Goal: Task Accomplishment & Management: Use online tool/utility

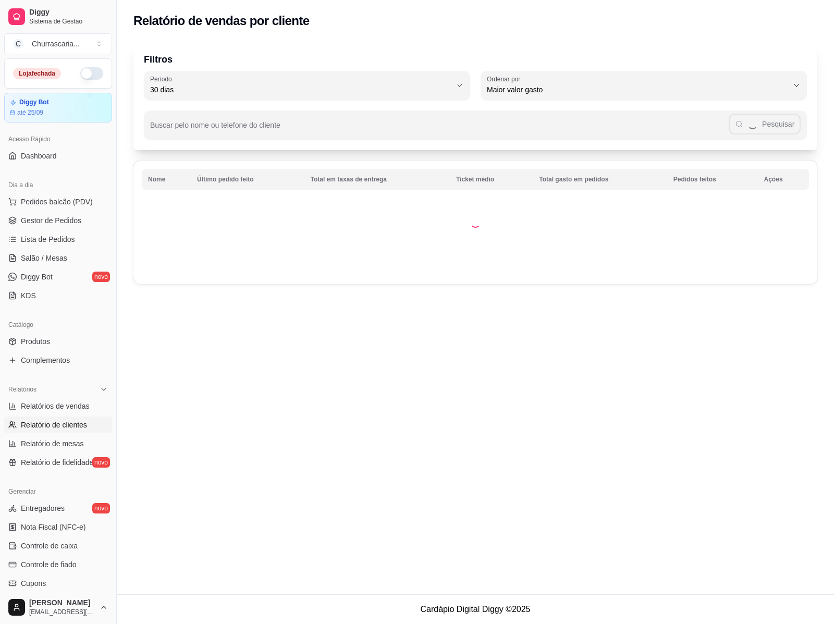
select select "30"
select select "HIGHEST_TOTAL_SPENT_WITH_ORDERS"
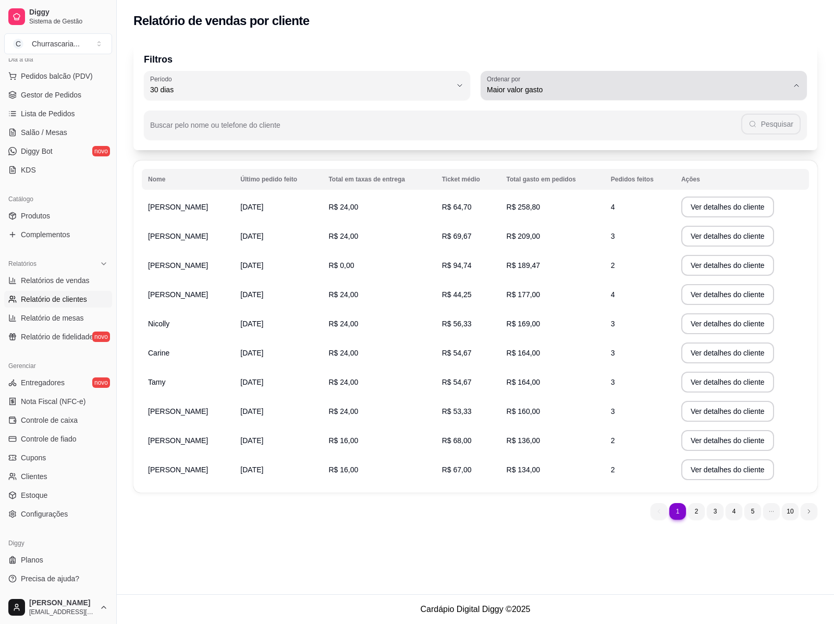
click at [793, 84] on icon "button" at bounding box center [796, 85] width 8 height 8
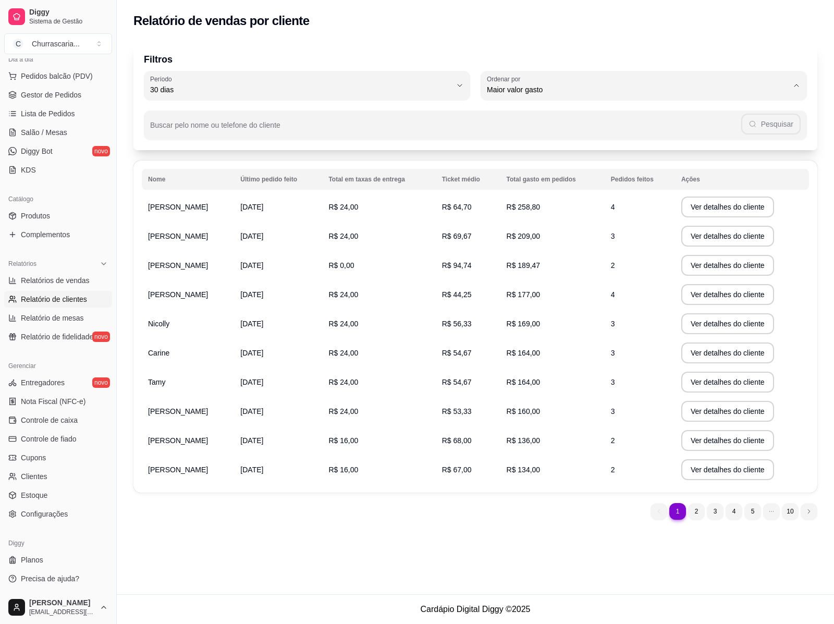
click at [553, 167] on span "Último pedido feito" at bounding box center [638, 165] width 287 height 10
type input "LAST_ORDER_MADE_AT"
select select "LAST_ORDER_MADE_AT"
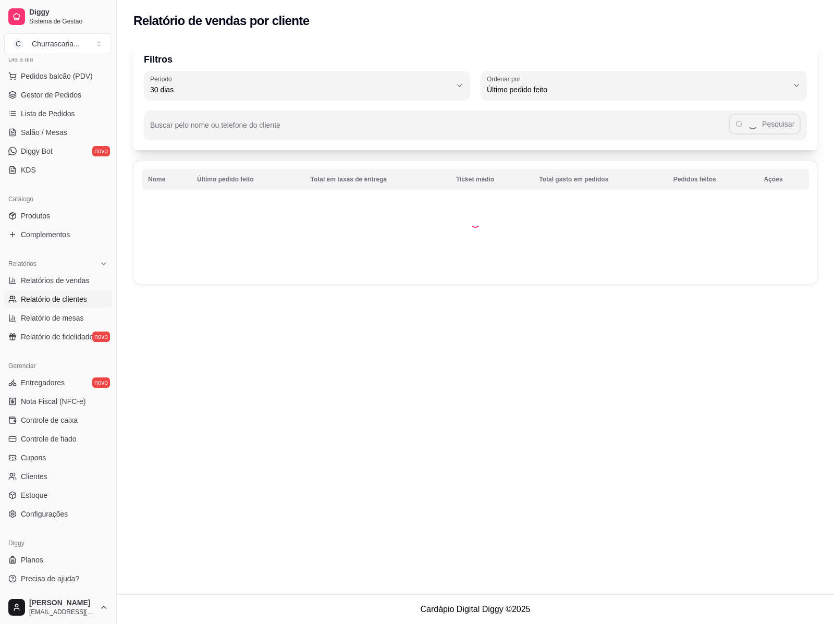
scroll to position [9, 0]
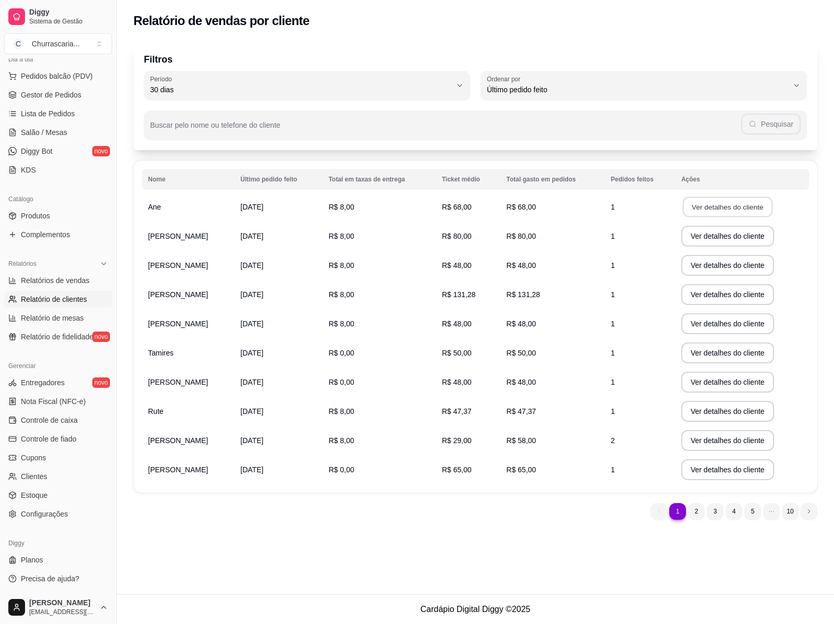
click at [727, 205] on button "Ver detalhes do cliente" at bounding box center [728, 207] width 90 height 20
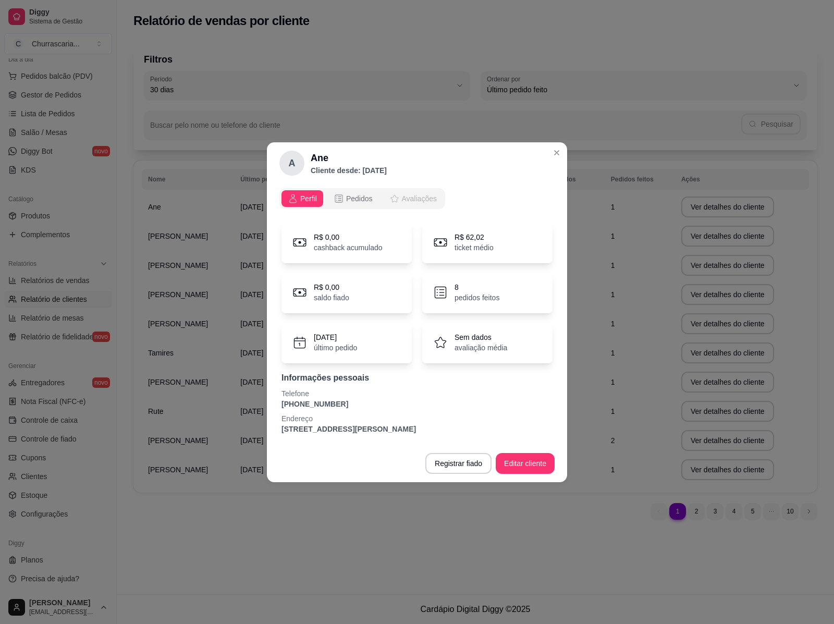
click at [391, 199] on icon "opções" at bounding box center [394, 198] width 10 height 10
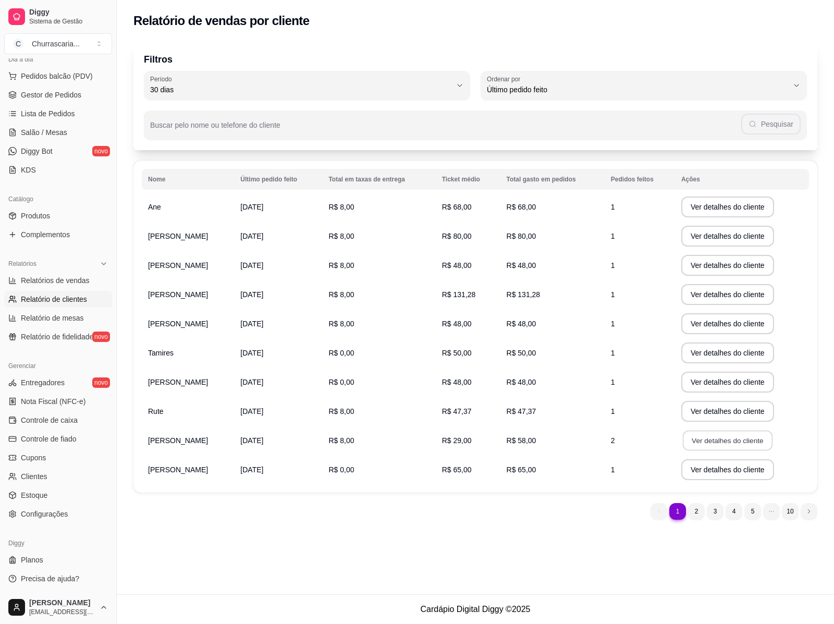
click at [717, 443] on button "Ver detalhes do cliente" at bounding box center [728, 440] width 90 height 20
click at [710, 469] on button "Ver detalhes do cliente" at bounding box center [728, 470] width 90 height 20
click at [71, 277] on span "Relatórios de vendas" at bounding box center [55, 280] width 69 height 10
select select "ALL"
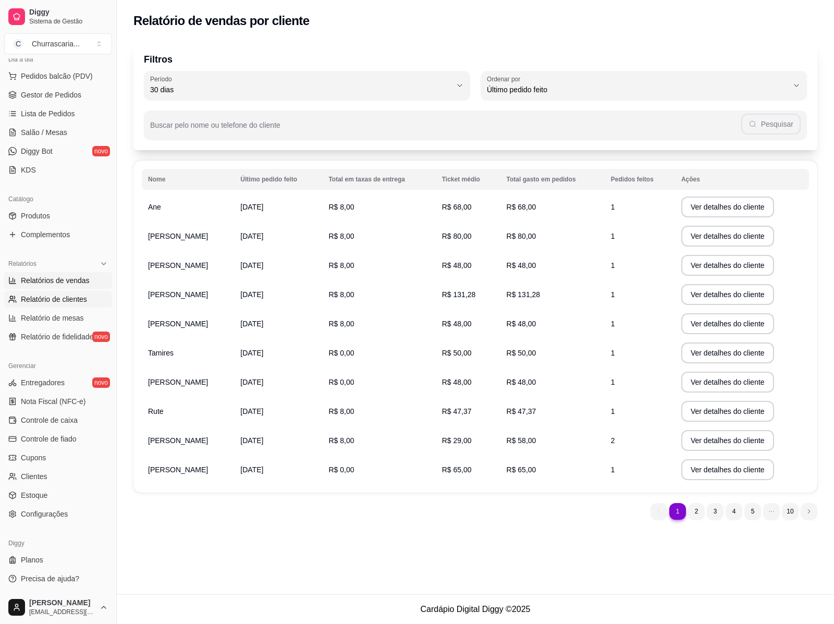
select select "0"
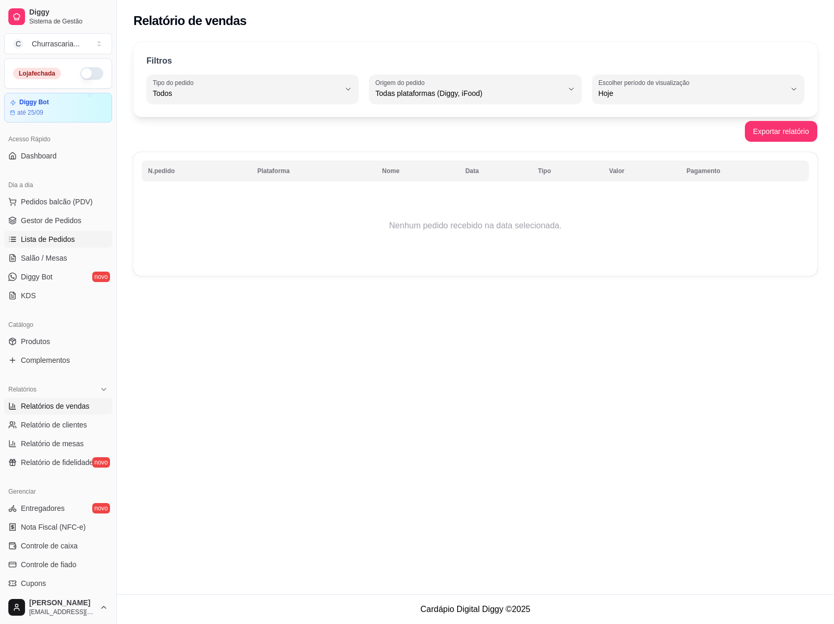
click at [58, 237] on span "Lista de Pedidos" at bounding box center [48, 239] width 54 height 10
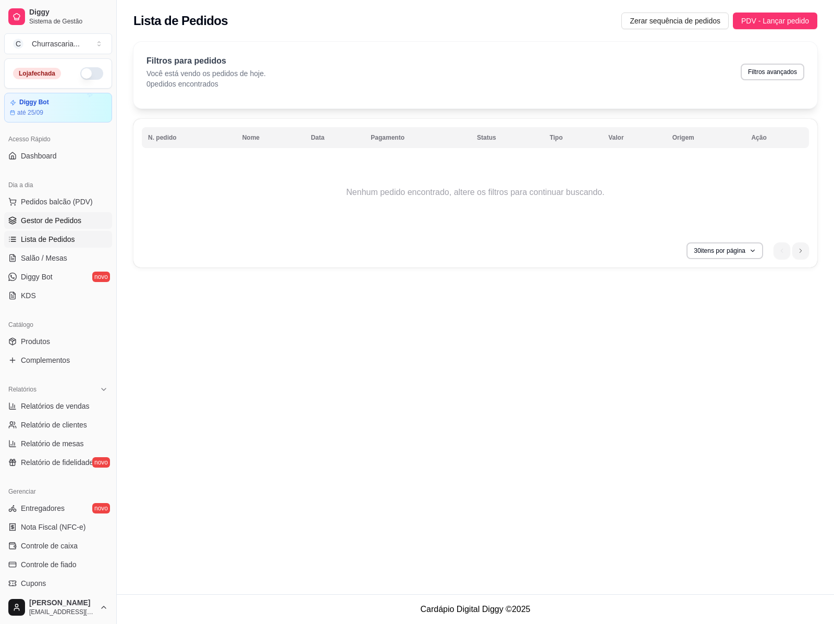
click at [54, 223] on span "Gestor de Pedidos" at bounding box center [51, 220] width 60 height 10
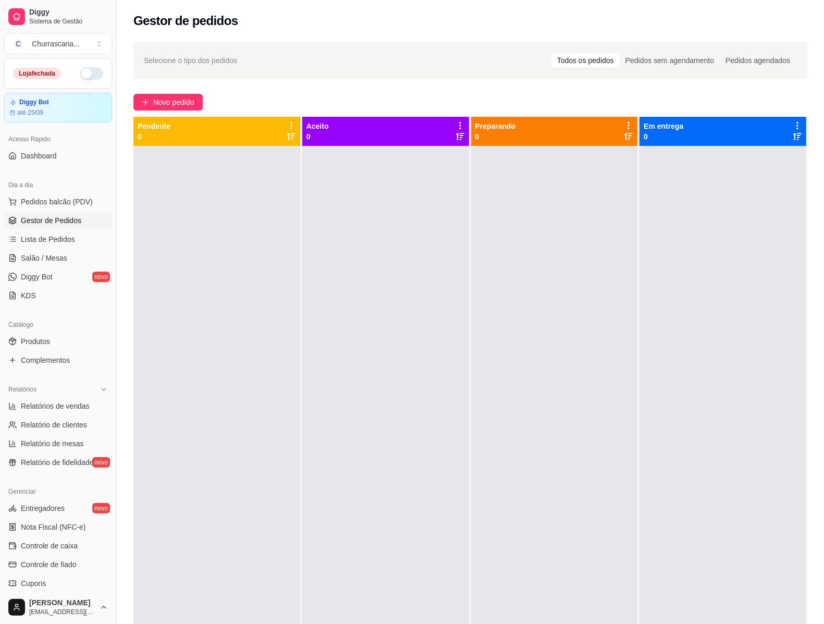
click at [86, 69] on button "button" at bounding box center [91, 73] width 23 height 13
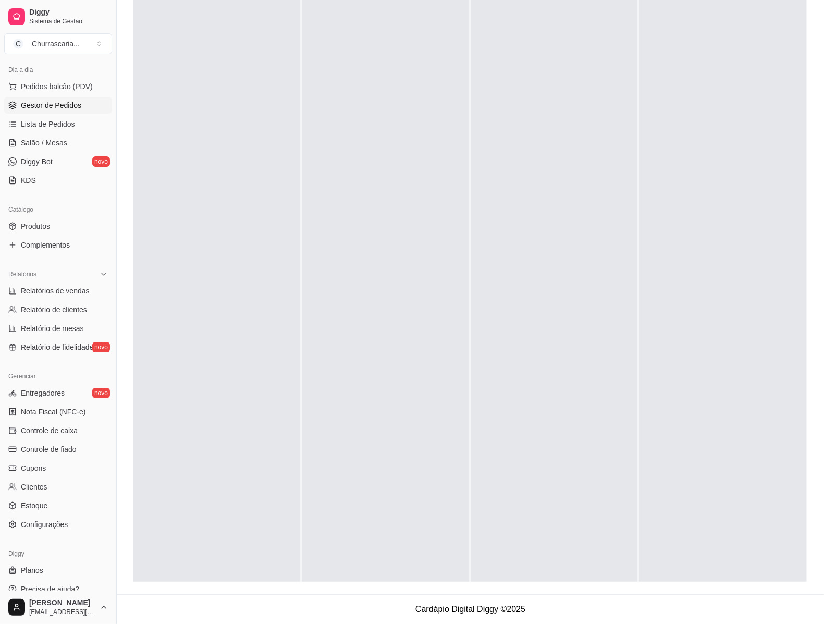
scroll to position [126, 0]
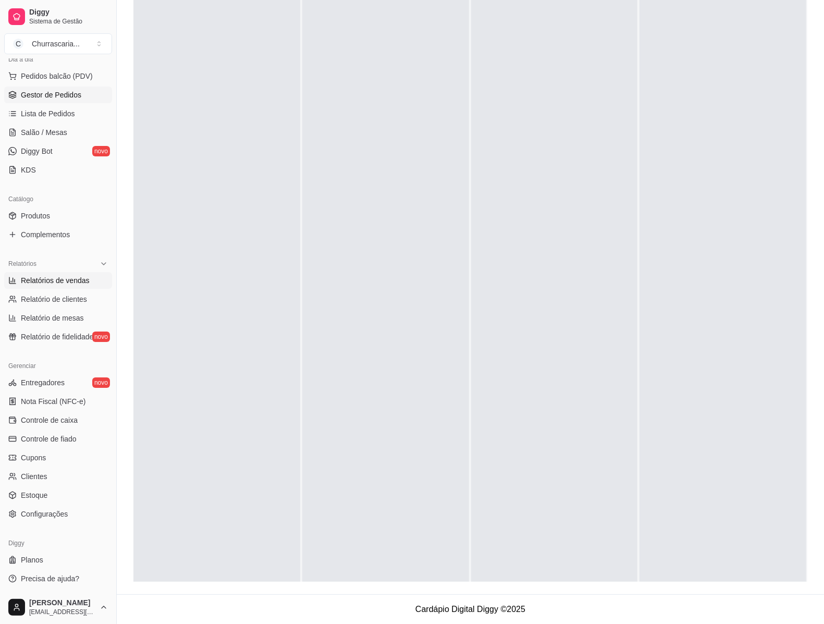
click at [66, 281] on span "Relatórios de vendas" at bounding box center [55, 280] width 69 height 10
select select "ALL"
select select "0"
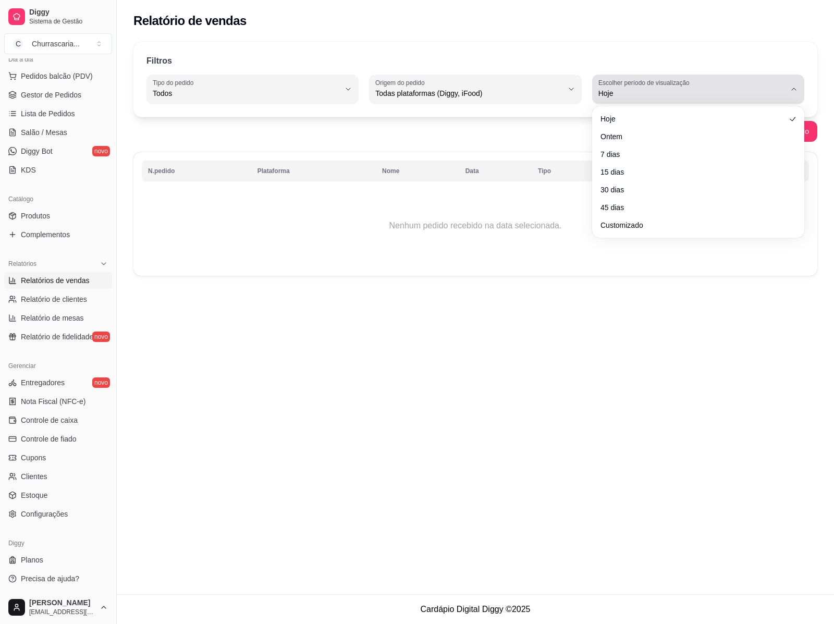
click at [699, 90] on span "Hoje" at bounding box center [691, 93] width 187 height 10
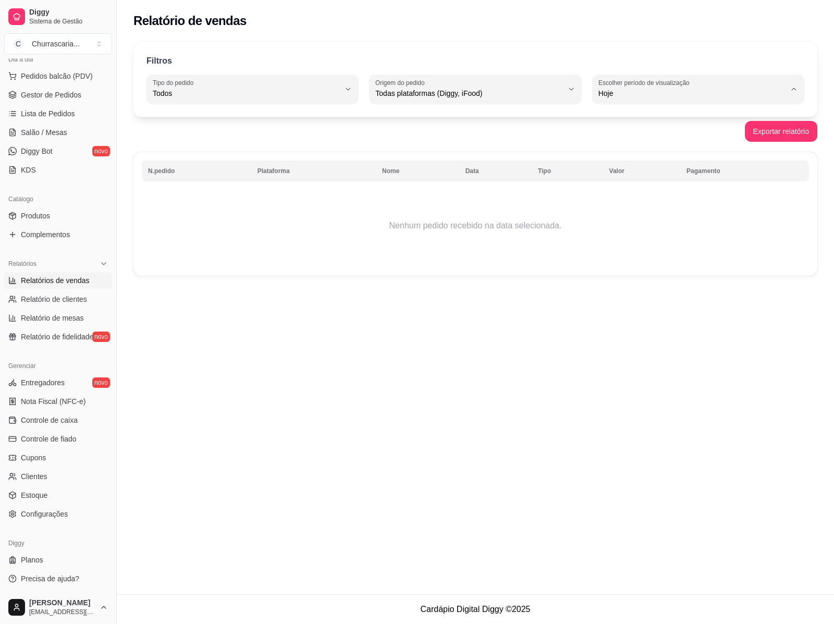
click at [609, 138] on span "Ontem" at bounding box center [693, 135] width 178 height 10
type input "1"
select select "1"
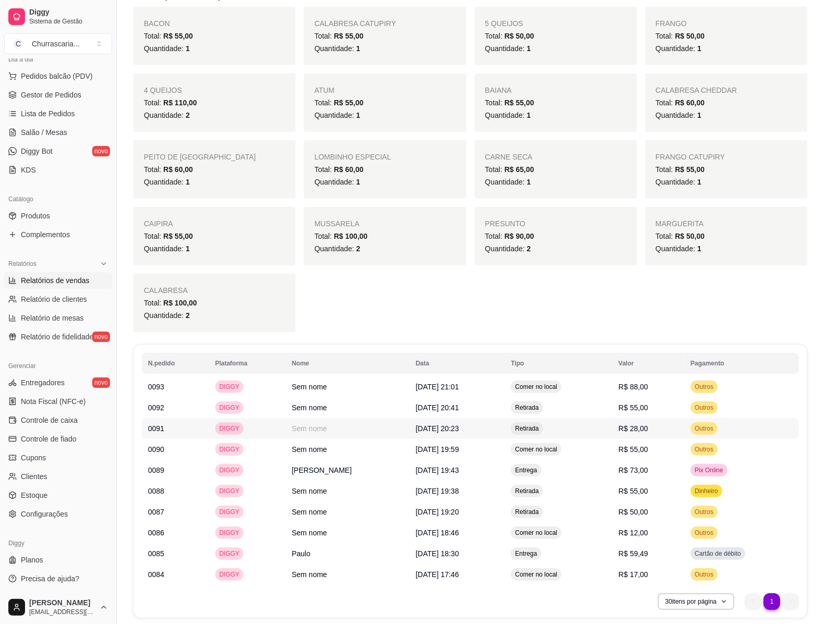
scroll to position [571, 0]
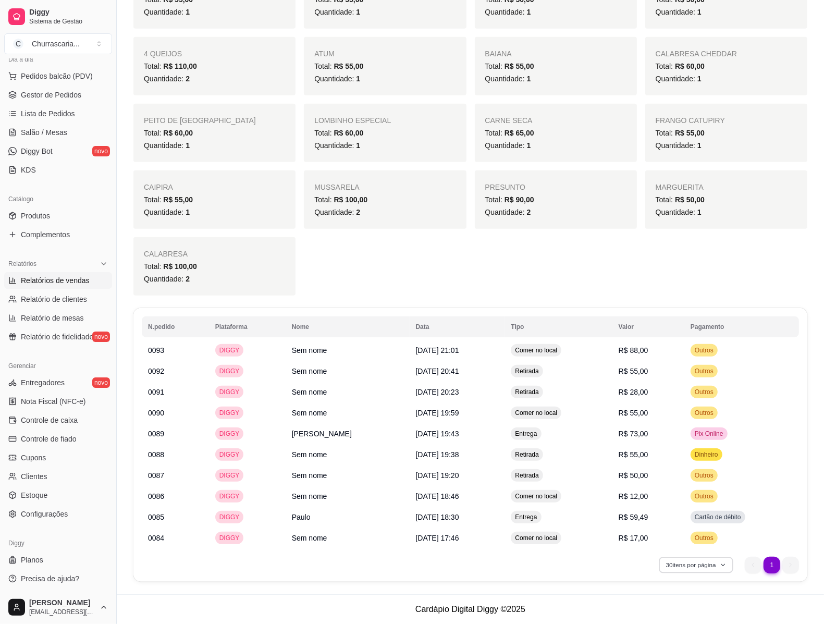
click at [719, 563] on button "30 itens por página" at bounding box center [696, 565] width 74 height 16
click at [678, 472] on span "10 pedidos" at bounding box center [696, 477] width 88 height 10
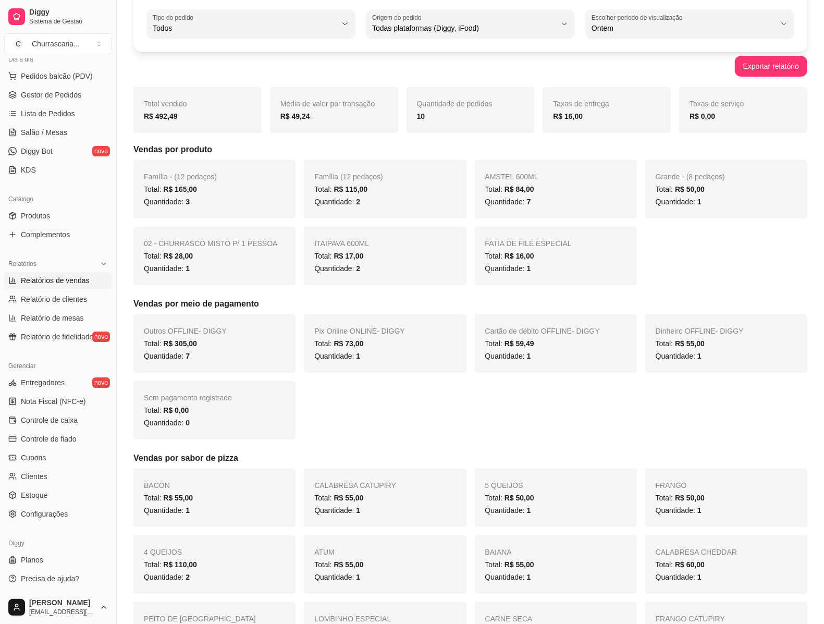
scroll to position [0, 0]
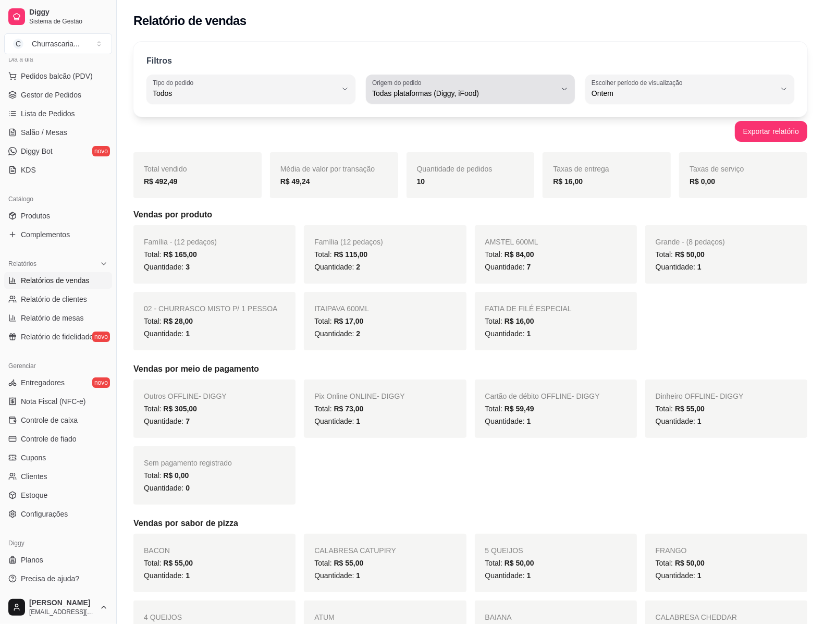
click at [417, 85] on label "Origem do pedido" at bounding box center [398, 82] width 53 height 9
click at [421, 116] on span "Todas plataformas (Diggy, iFood)" at bounding box center [465, 118] width 175 height 10
click at [421, 121] on div "Exportar relatório" at bounding box center [470, 131] width 674 height 21
click at [457, 98] on span "Todas plataformas (Diggy, iFood)" at bounding box center [464, 93] width 184 height 10
click at [403, 139] on span "Diggy" at bounding box center [465, 135] width 175 height 10
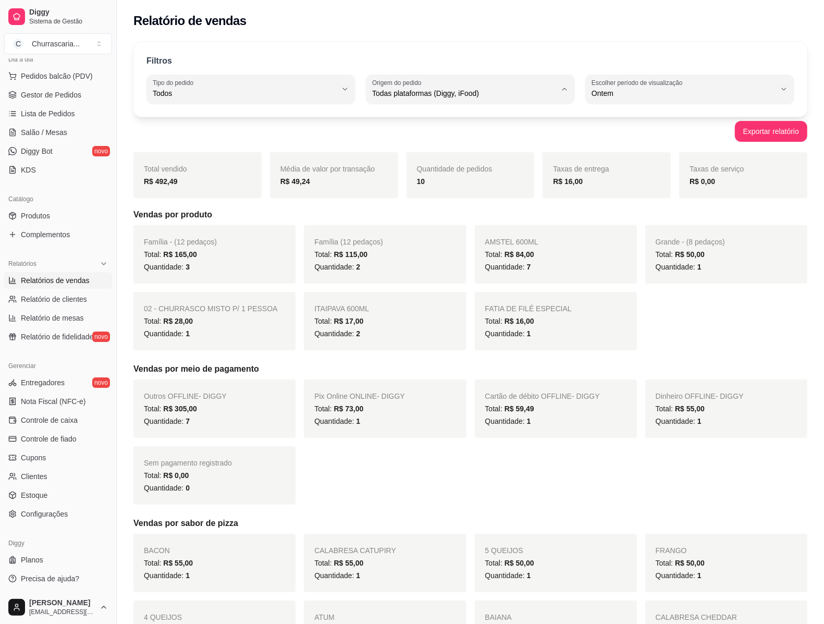
type input "DIGGY"
select select "DIGGY"
click at [73, 417] on span "Controle de caixa" at bounding box center [49, 420] width 57 height 10
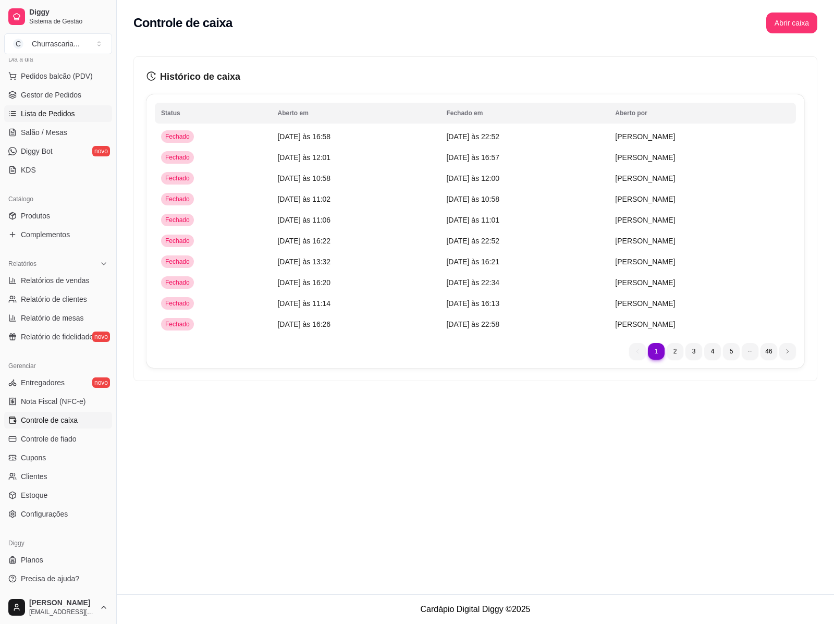
click at [83, 112] on link "Lista de Pedidos" at bounding box center [58, 113] width 108 height 17
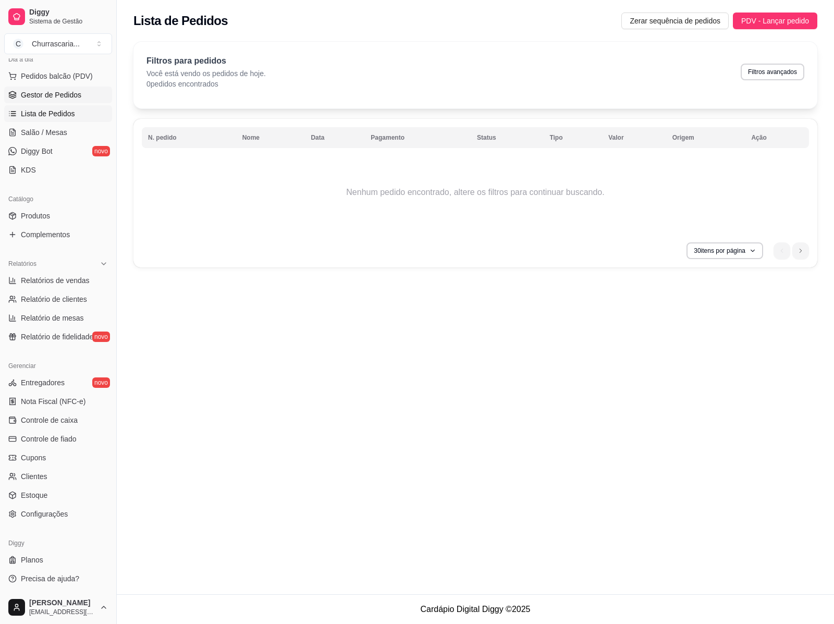
click at [79, 97] on span "Gestor de Pedidos" at bounding box center [51, 95] width 60 height 10
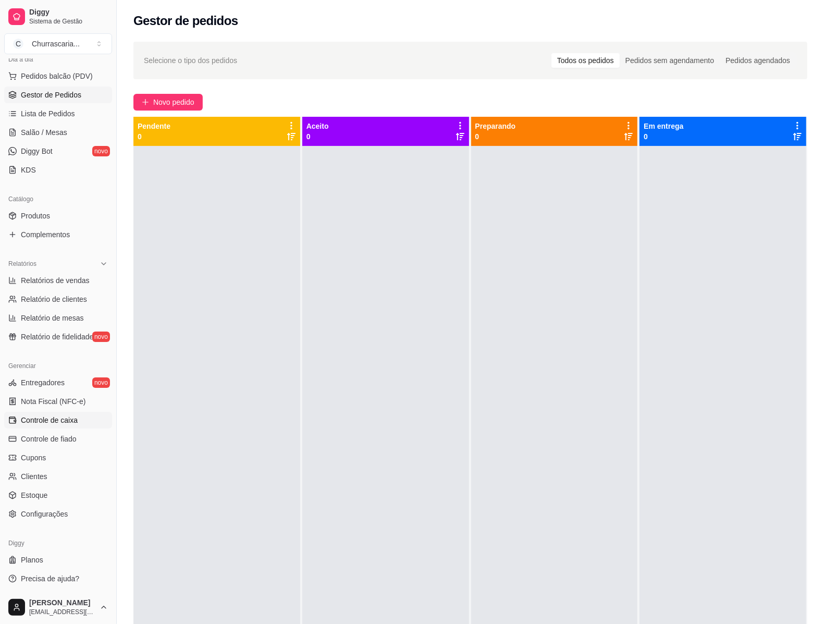
click at [69, 421] on span "Controle de caixa" at bounding box center [49, 420] width 57 height 10
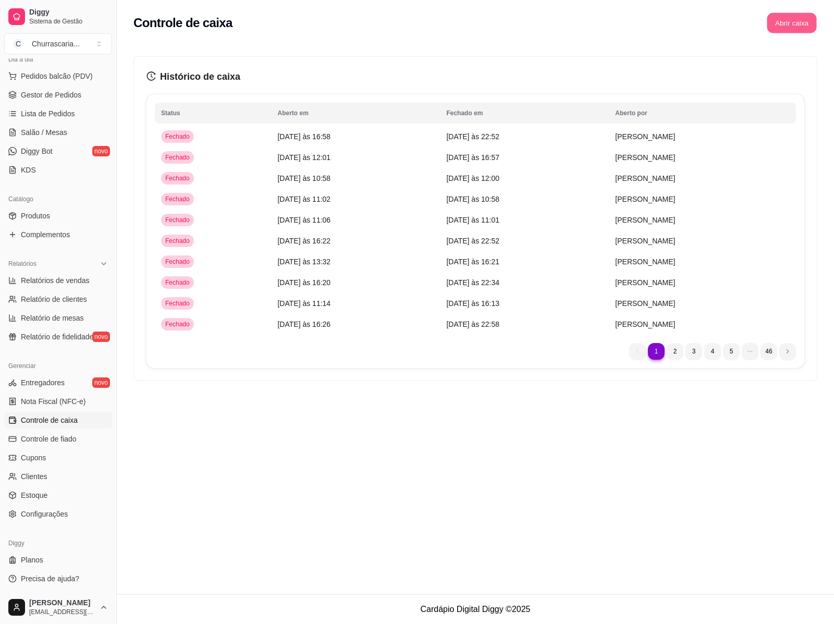
click at [800, 22] on button "Abrir caixa" at bounding box center [792, 23] width 50 height 20
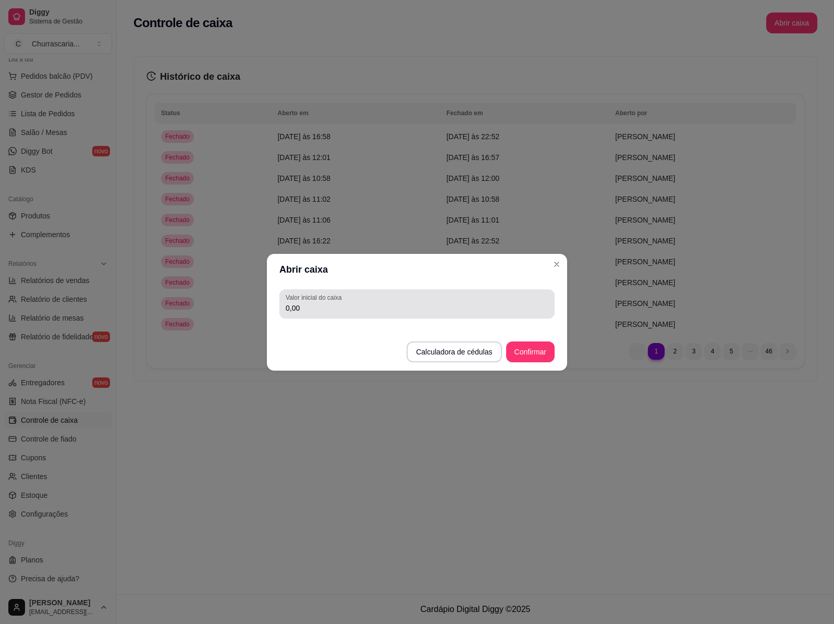
click at [374, 313] on input "0,00" at bounding box center [417, 308] width 263 height 10
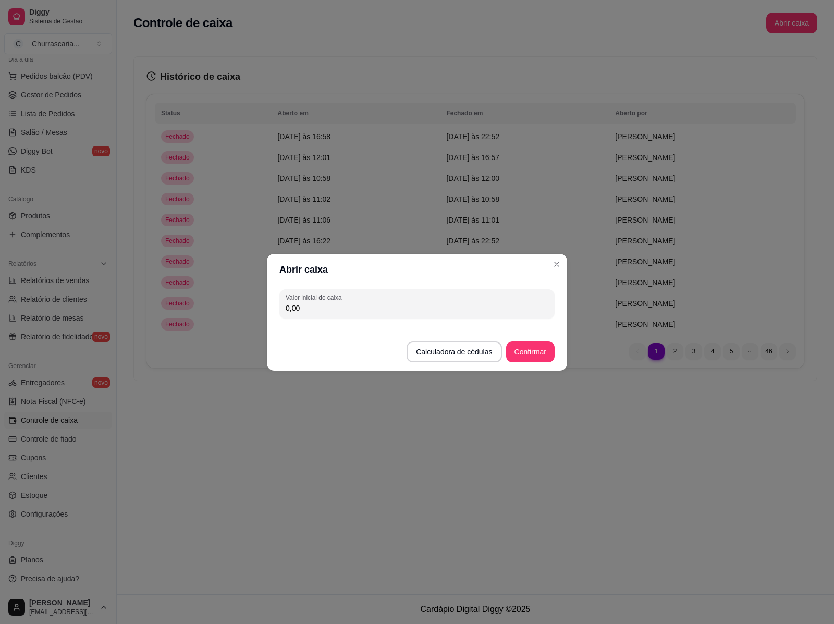
type input "0,00"
click at [517, 347] on button "Confirmar" at bounding box center [530, 351] width 47 height 20
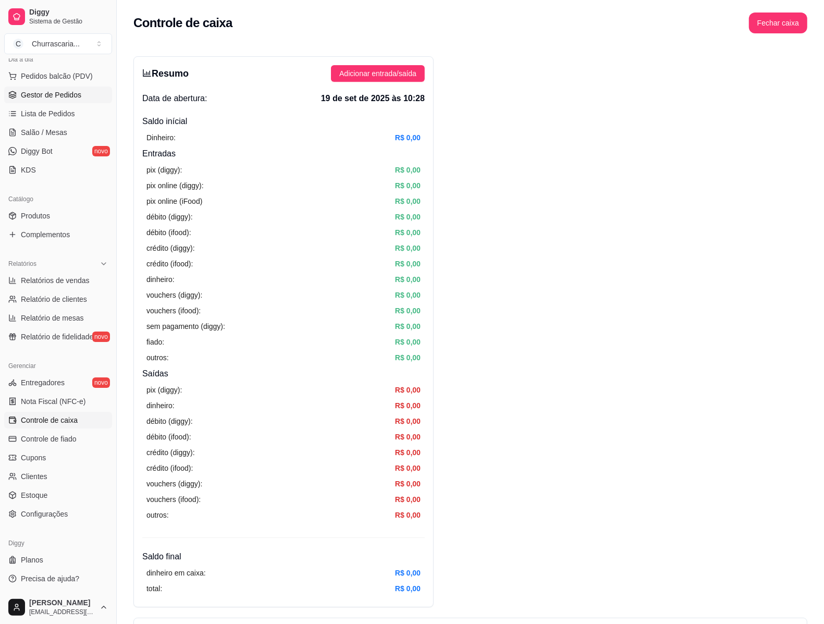
click at [72, 95] on span "Gestor de Pedidos" at bounding box center [51, 95] width 60 height 10
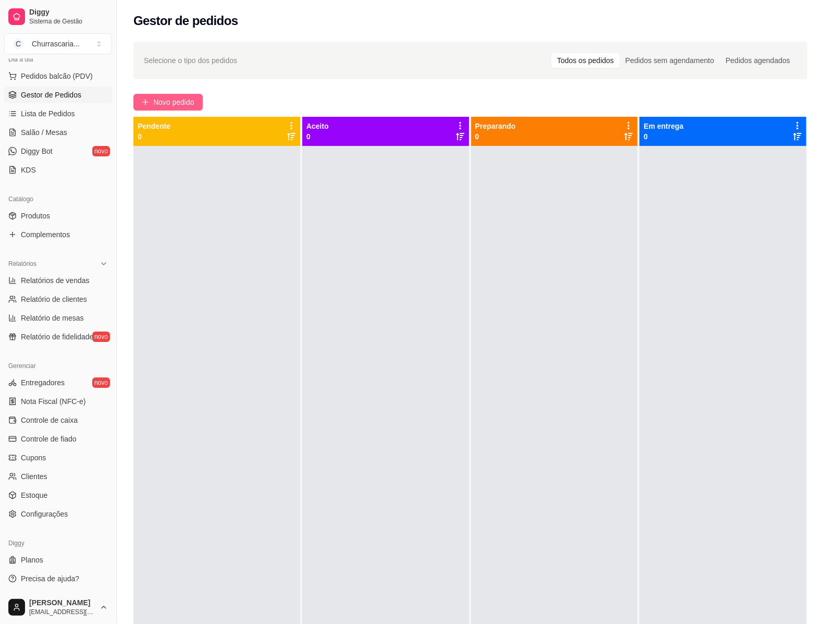
click at [180, 102] on span "Novo pedido" at bounding box center [173, 101] width 41 height 11
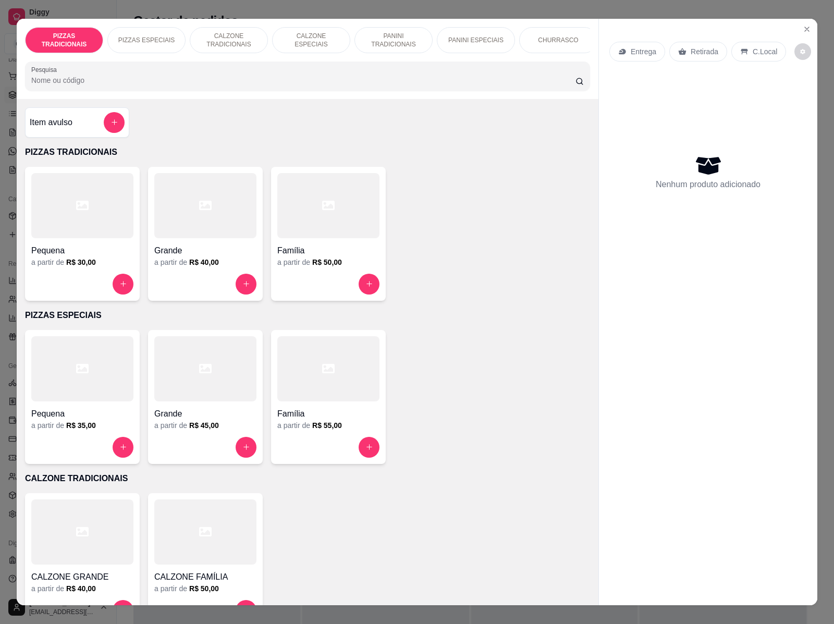
click at [165, 38] on p "PIZZAS ESPECIAIS" at bounding box center [146, 40] width 57 height 8
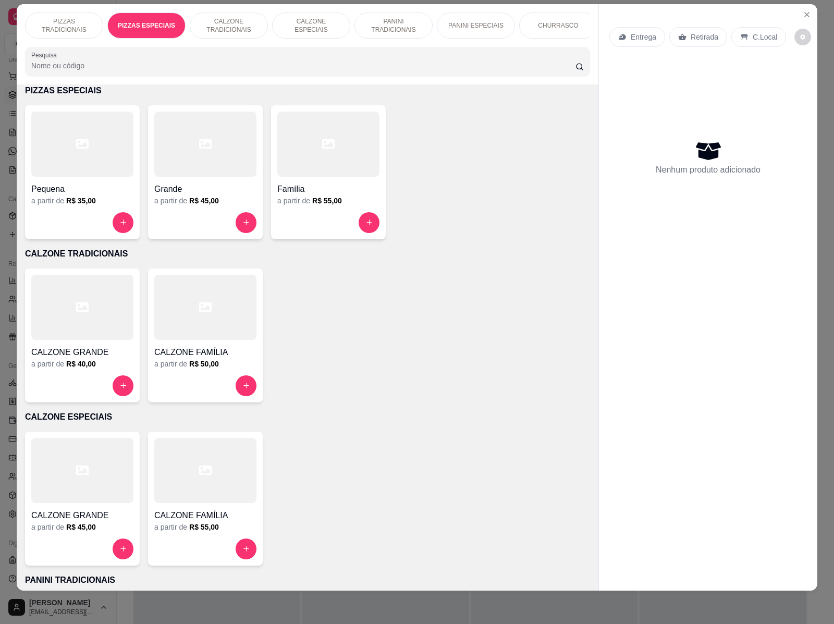
click at [549, 21] on p "CHURRASCO" at bounding box center [558, 25] width 40 height 8
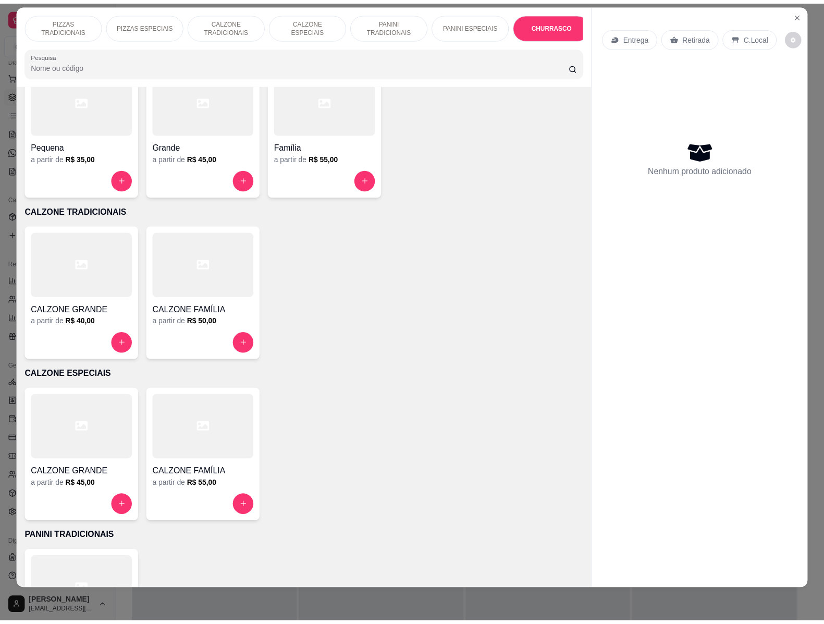
scroll to position [374, 0]
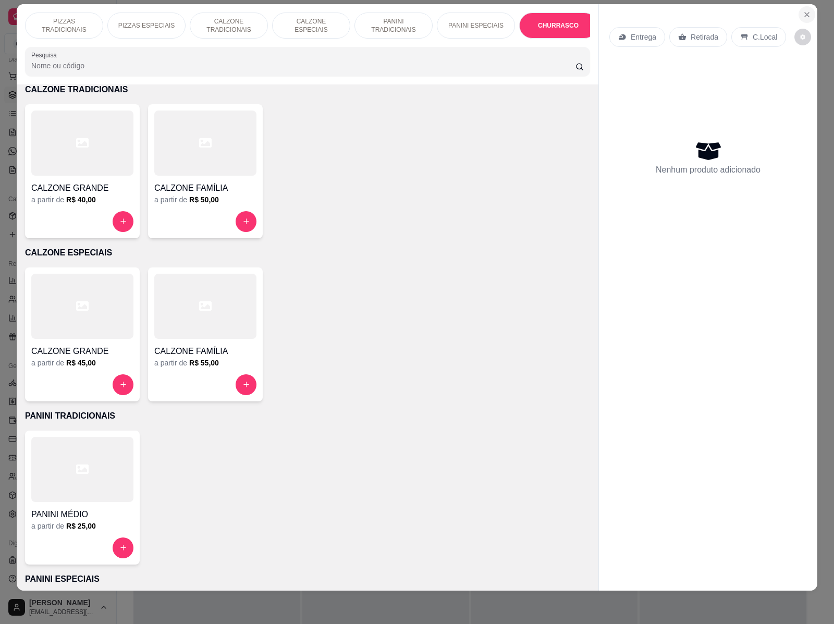
click at [803, 10] on icon "Close" at bounding box center [807, 14] width 8 height 8
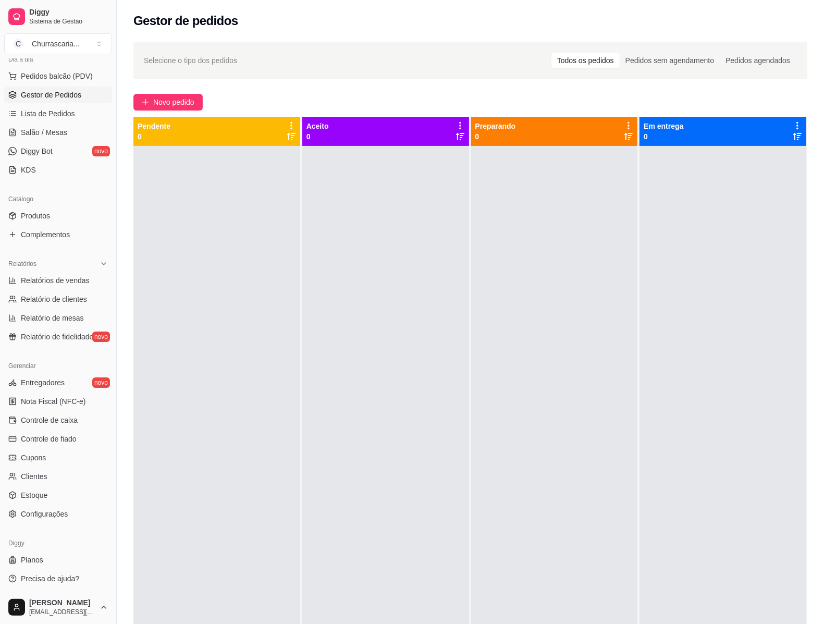
click at [133, 94] on button "Novo pedido" at bounding box center [167, 102] width 69 height 17
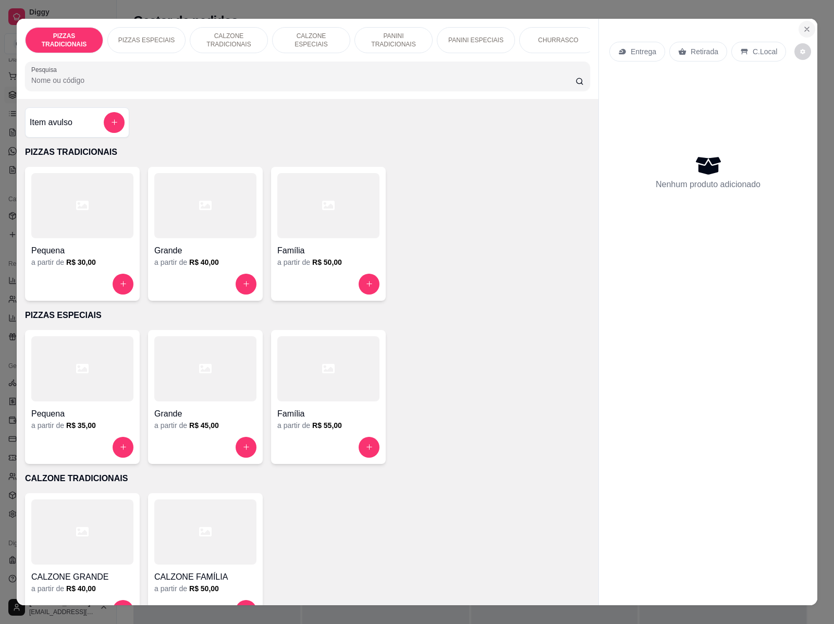
click at [803, 25] on icon "Close" at bounding box center [807, 29] width 8 height 8
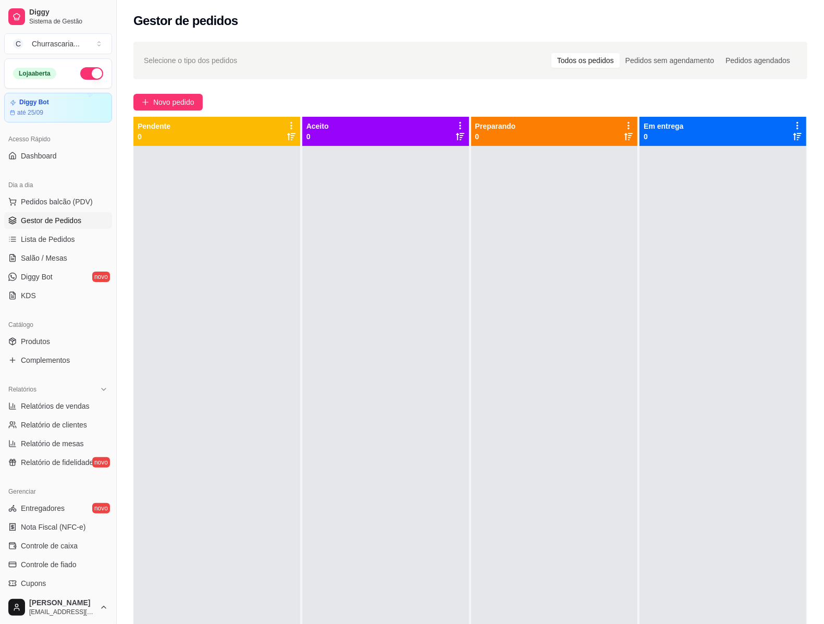
click at [133, 94] on button "Novo pedido" at bounding box center [167, 102] width 69 height 17
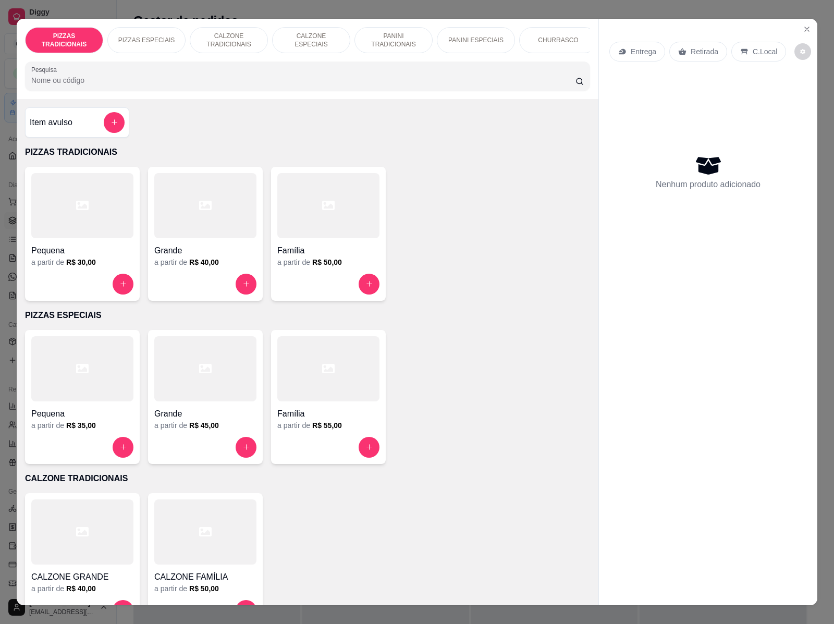
click at [133, 94] on button "Novo pedido" at bounding box center [167, 102] width 69 height 17
